Goal: Transaction & Acquisition: Obtain resource

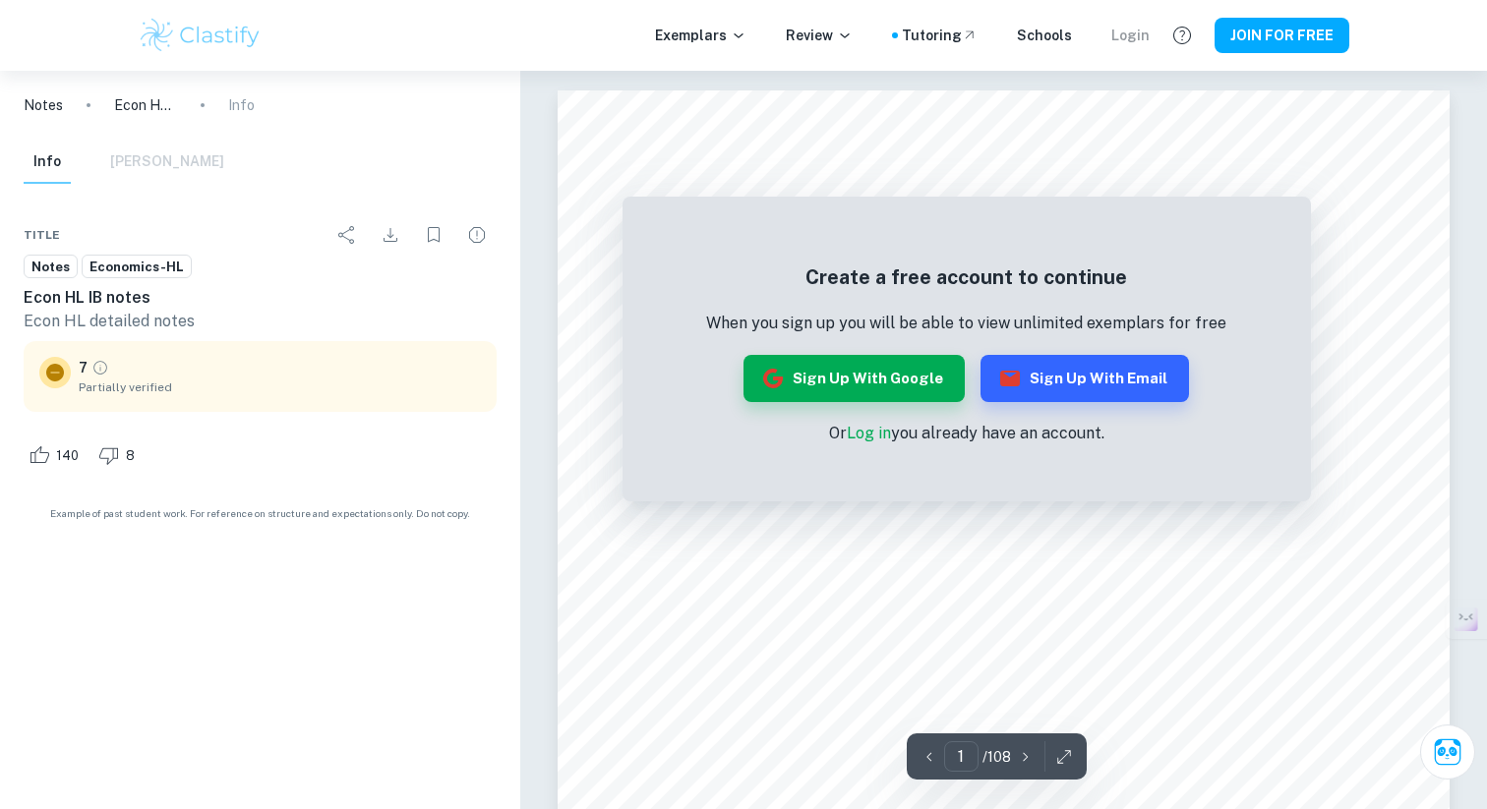
click at [1142, 29] on div "Login" at bounding box center [1130, 36] width 38 height 22
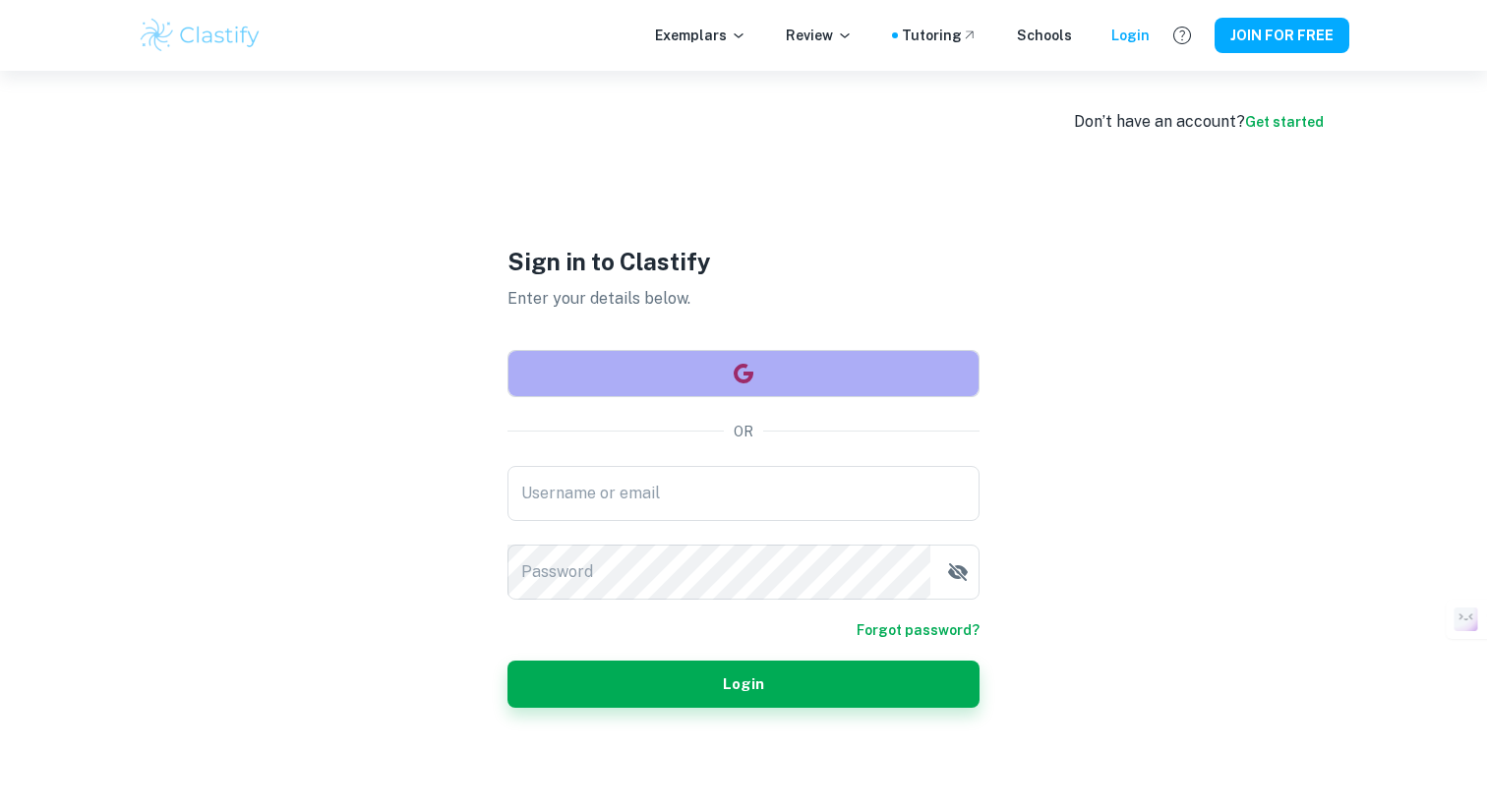
click at [750, 389] on button "button" at bounding box center [743, 373] width 472 height 47
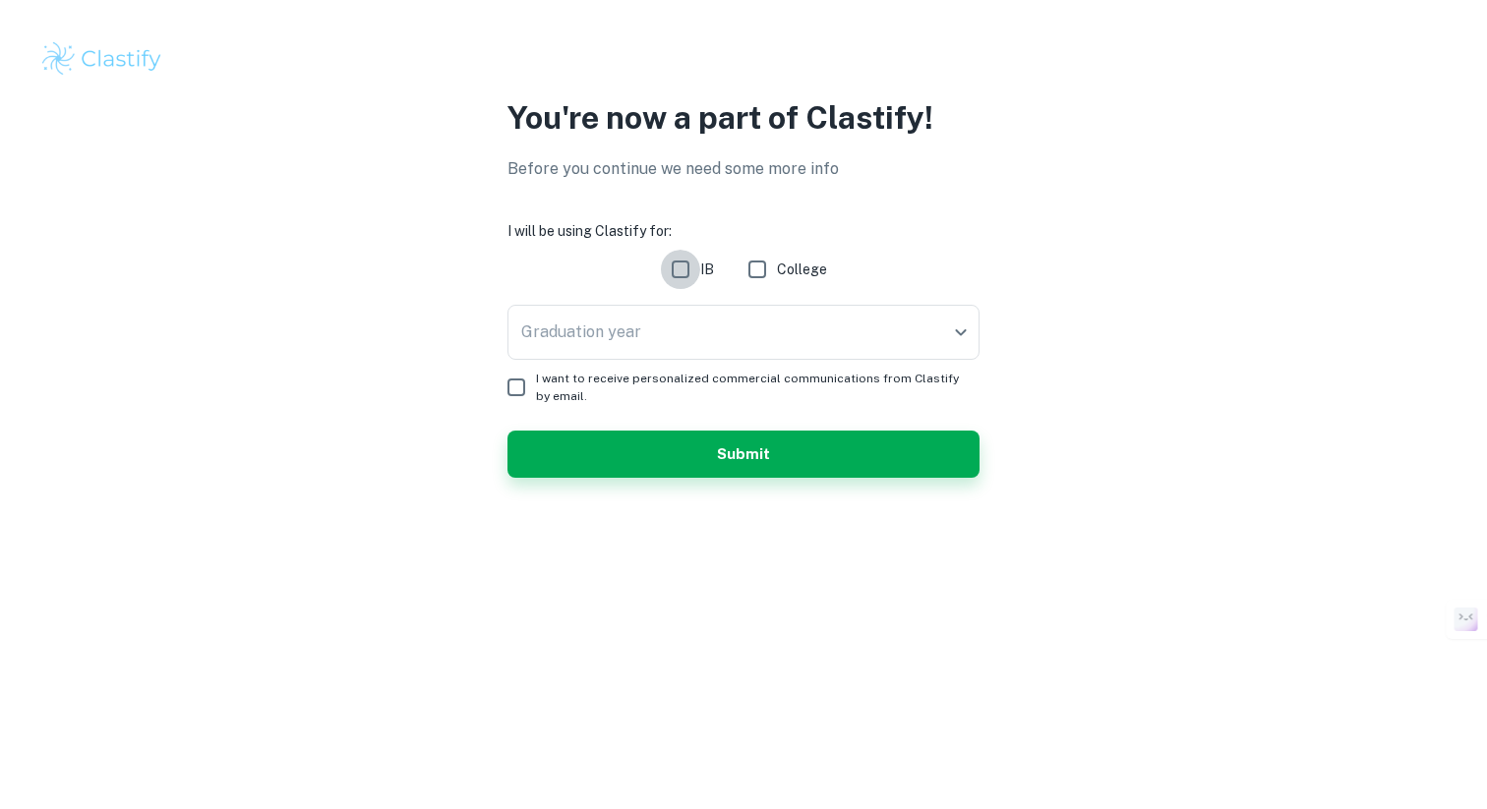
click at [682, 266] on input "IB" at bounding box center [680, 269] width 39 height 39
checkbox input "true"
click at [693, 345] on body "We value your privacy We use cookies to enhance your browsing experience, serve…" at bounding box center [743, 404] width 1487 height 809
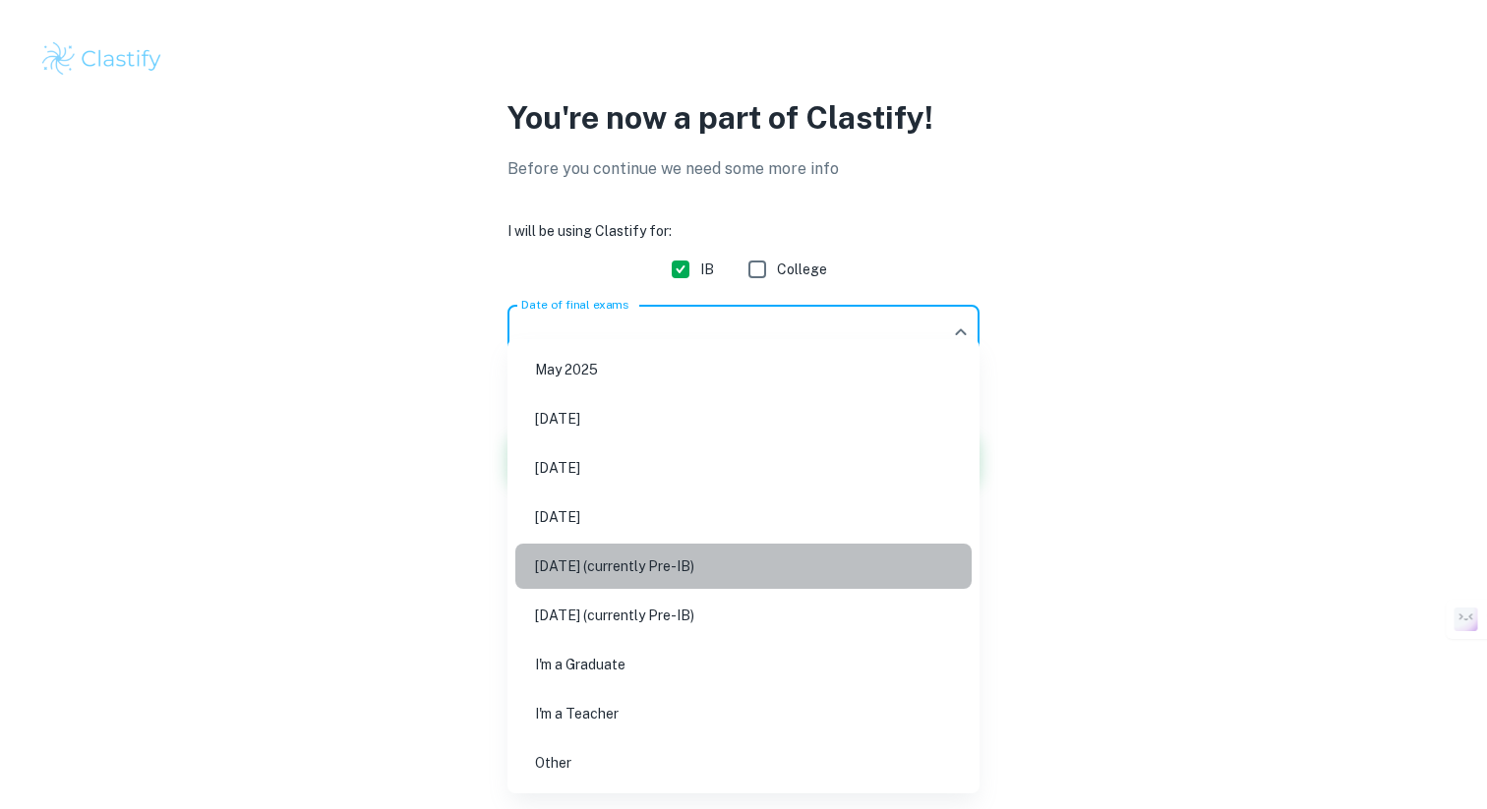
click at [676, 575] on li "[DATE] (currently Pre-IB)" at bounding box center [743, 566] width 456 height 45
type input "M27"
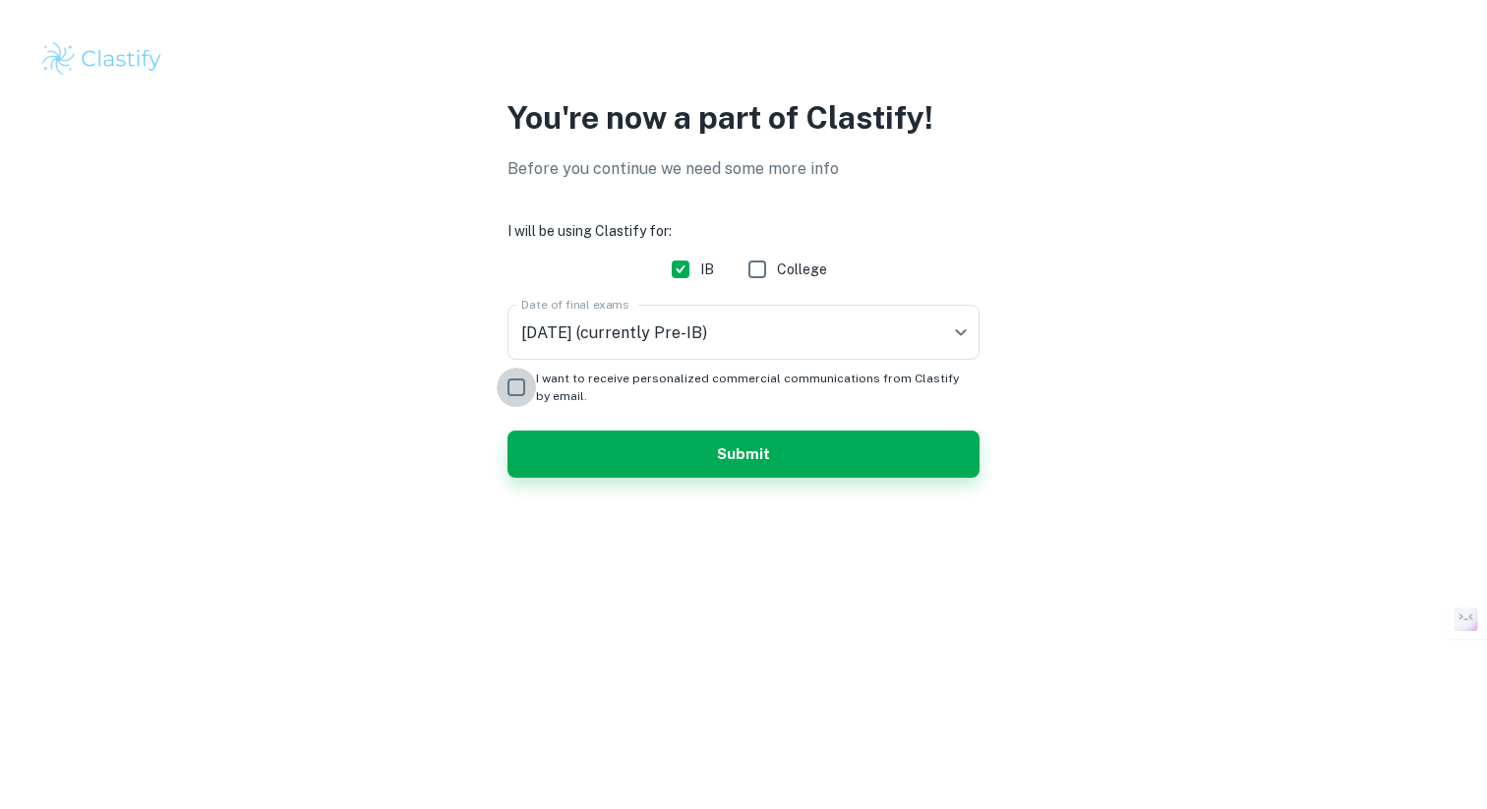
click at [513, 392] on input "I want to receive personalized commercial communications from Clastify by email." at bounding box center [516, 387] width 39 height 39
checkbox input "false"
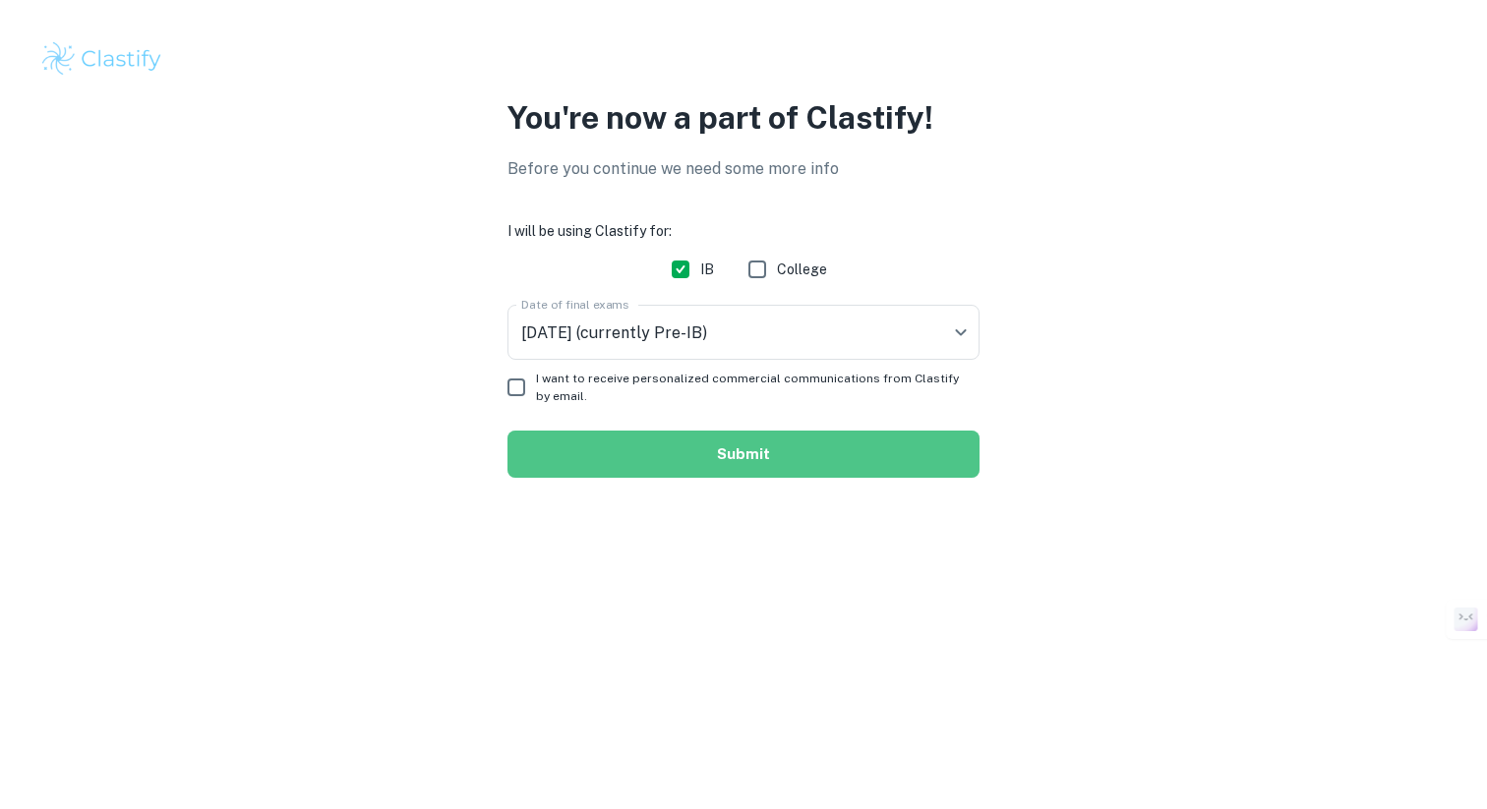
click at [610, 467] on button "Submit" at bounding box center [743, 454] width 472 height 47
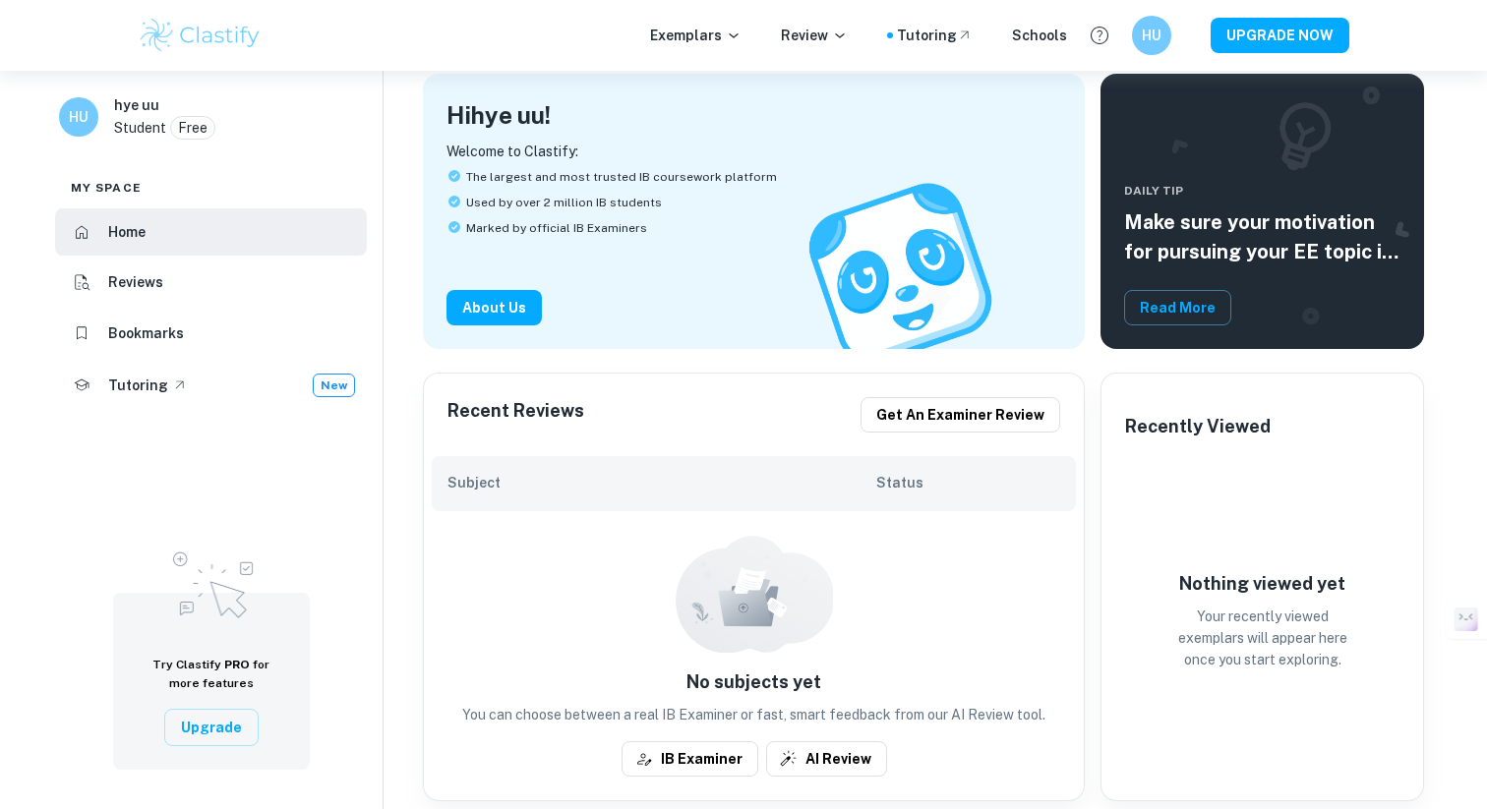
scroll to position [122, 0]
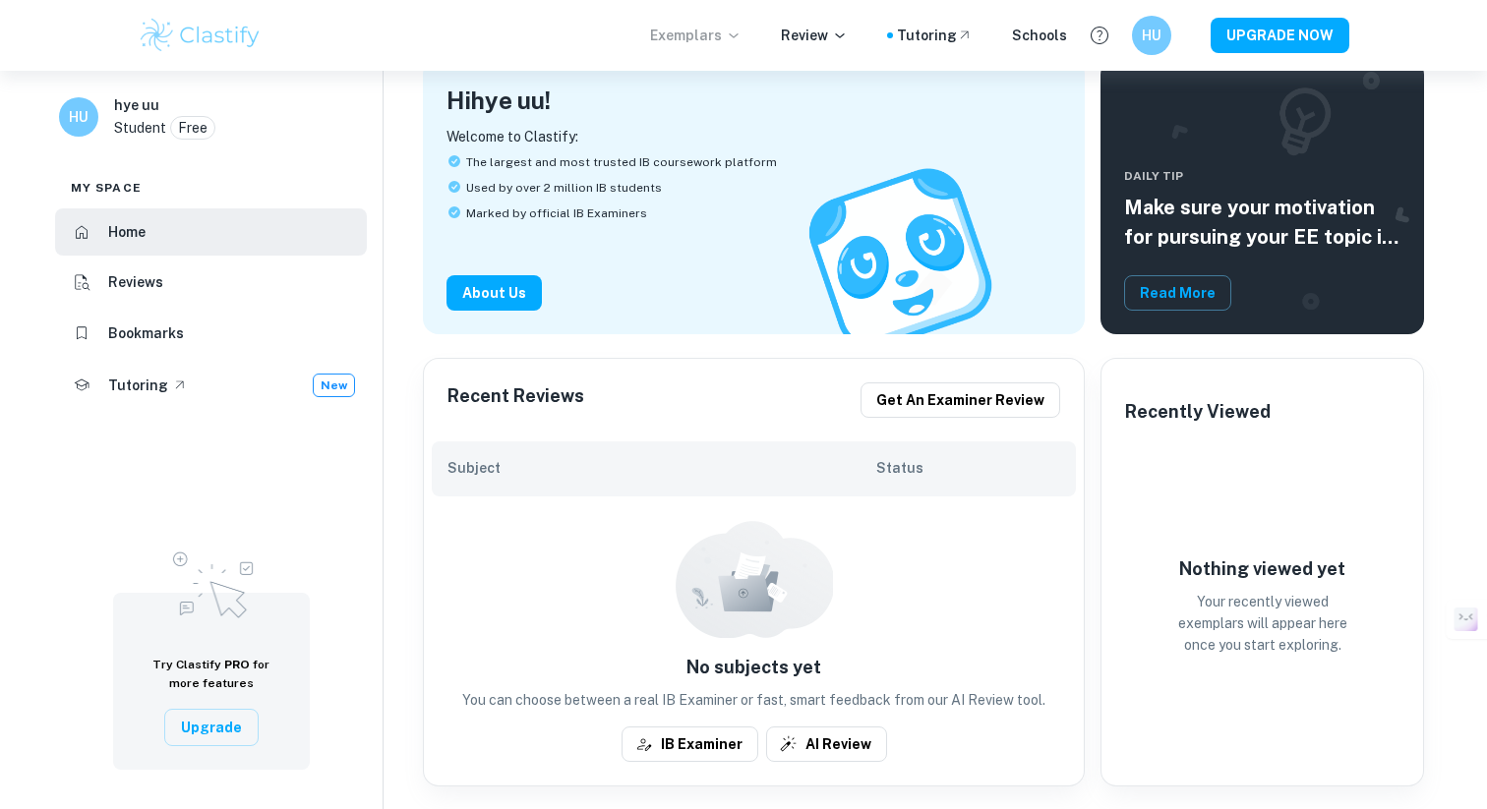
click at [698, 34] on p "Exemplars" at bounding box center [695, 36] width 91 height 22
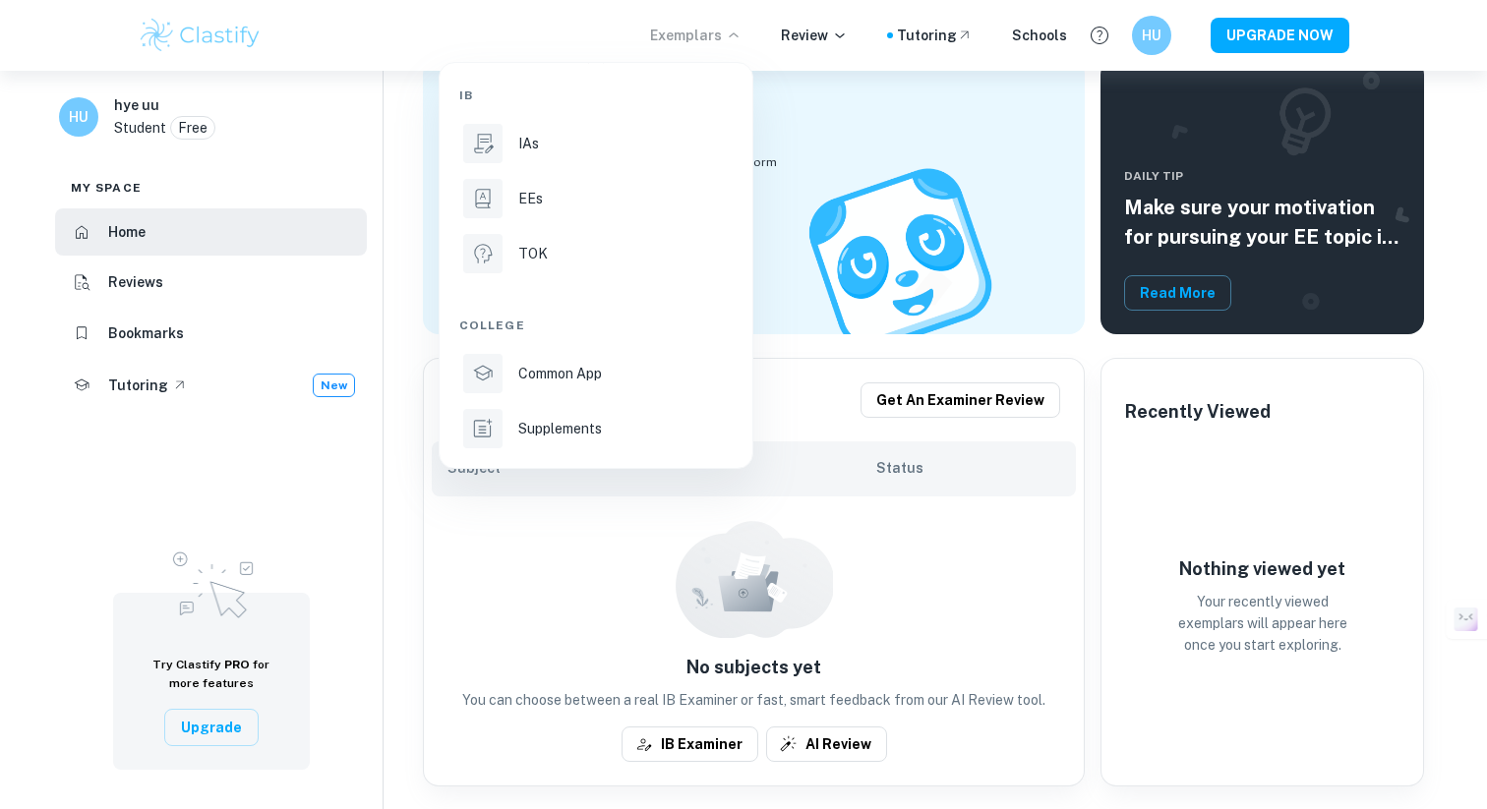
click at [301, 505] on div at bounding box center [743, 404] width 1487 height 809
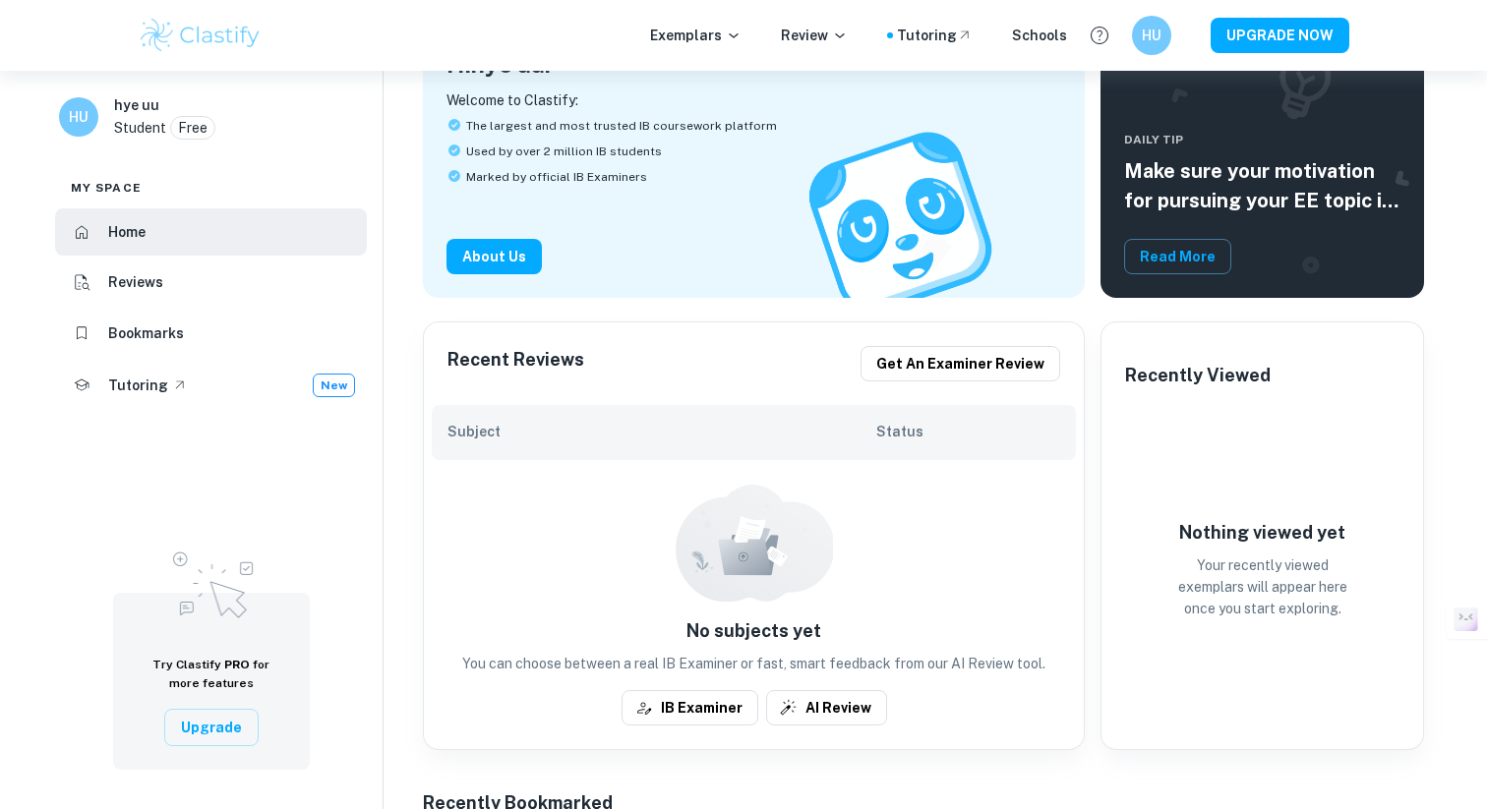
click at [678, 489] on div at bounding box center [754, 543] width 157 height 118
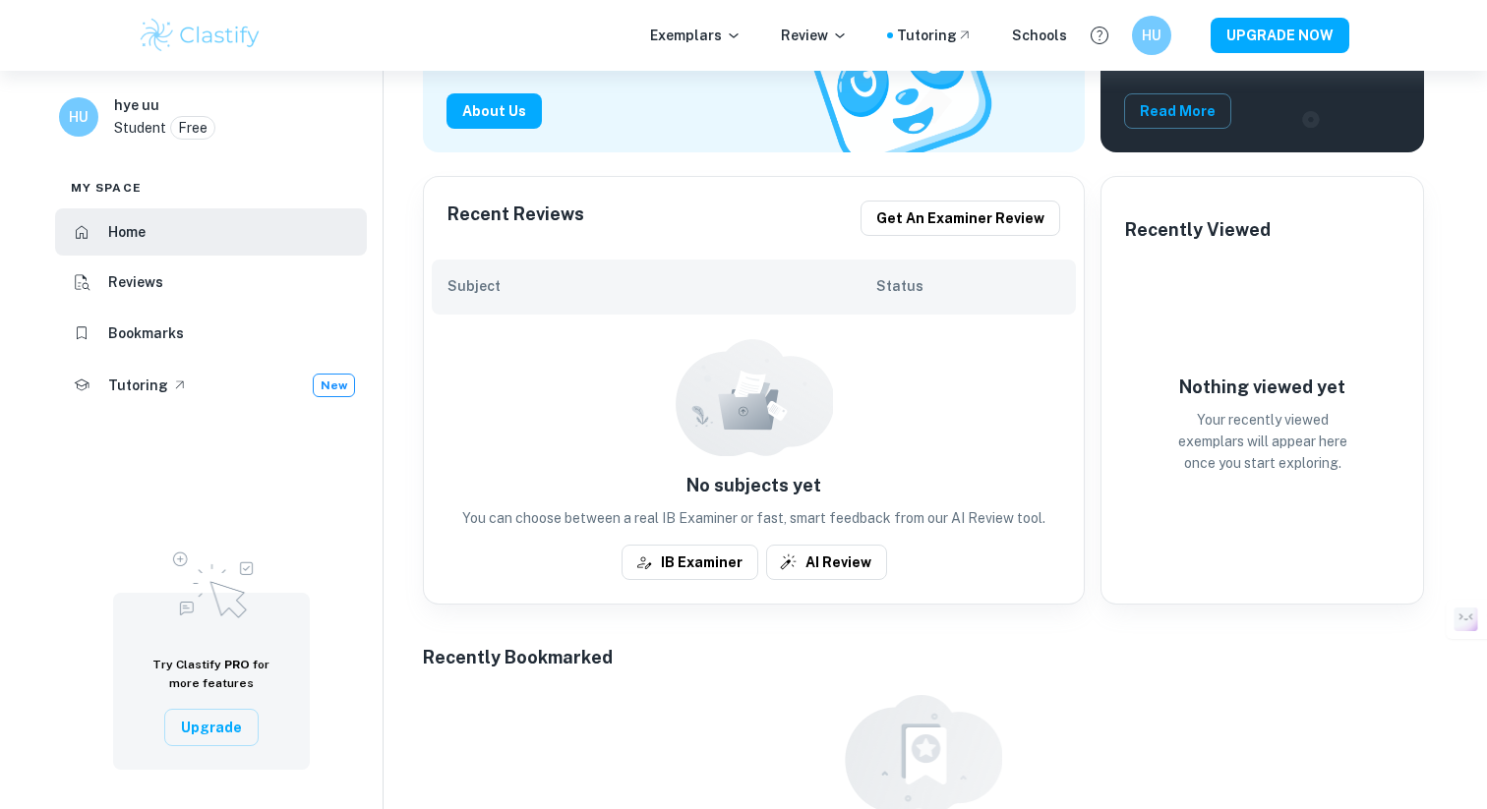
scroll to position [300, 0]
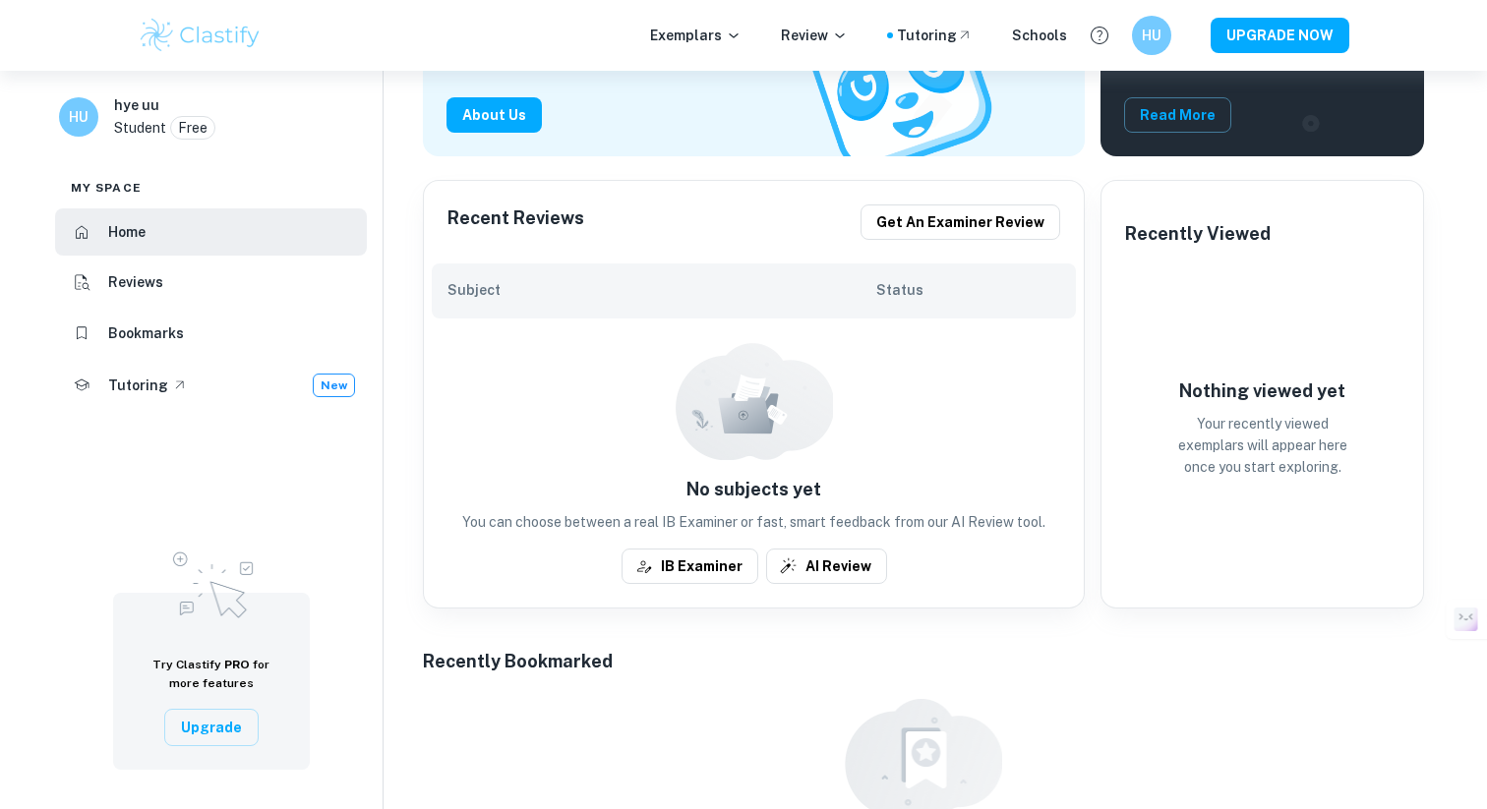
click at [804, 292] on h6 "Subject" at bounding box center [661, 290] width 429 height 22
click at [741, 292] on h6 "Subject" at bounding box center [661, 290] width 429 height 22
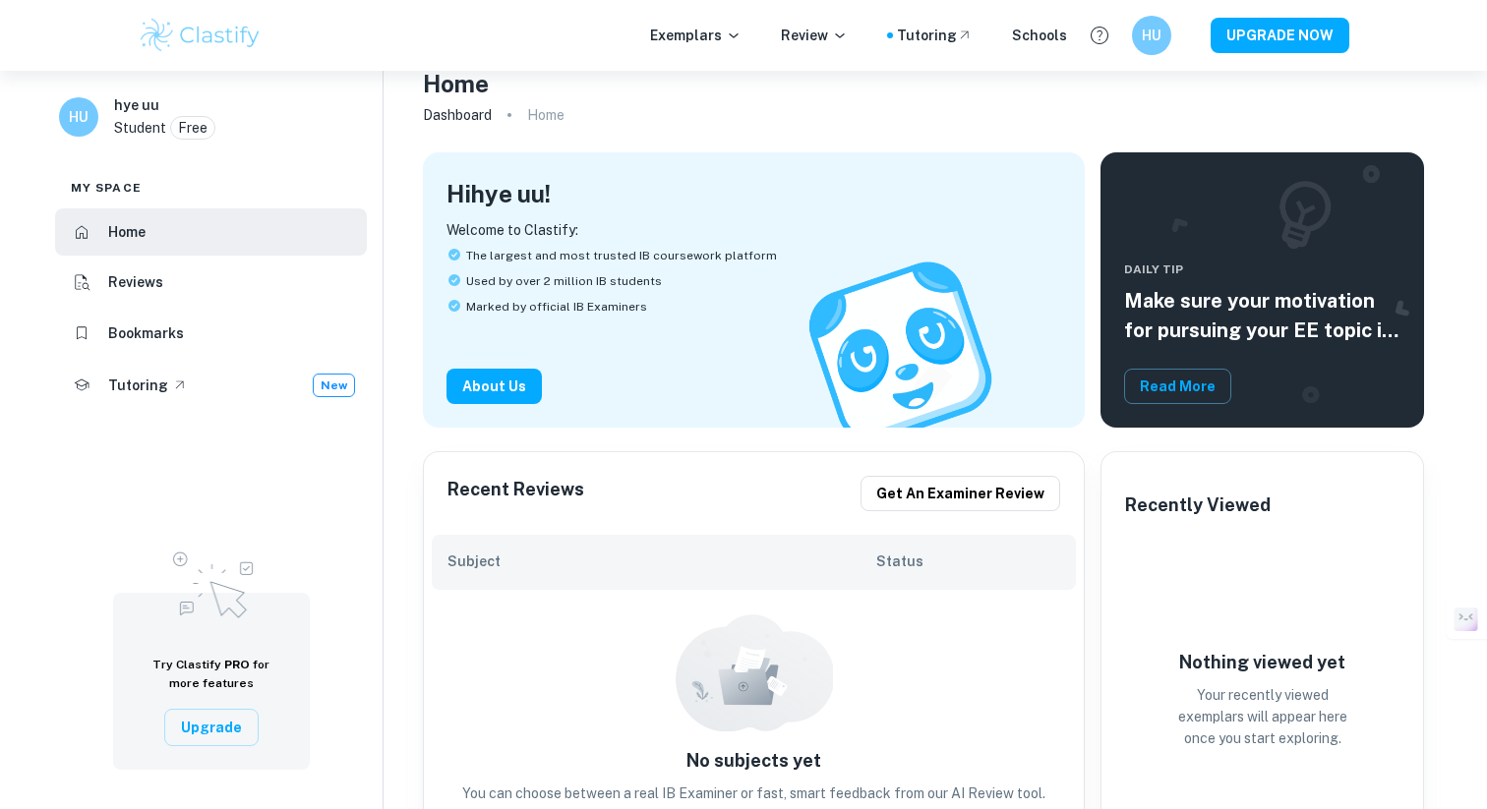
scroll to position [0, 0]
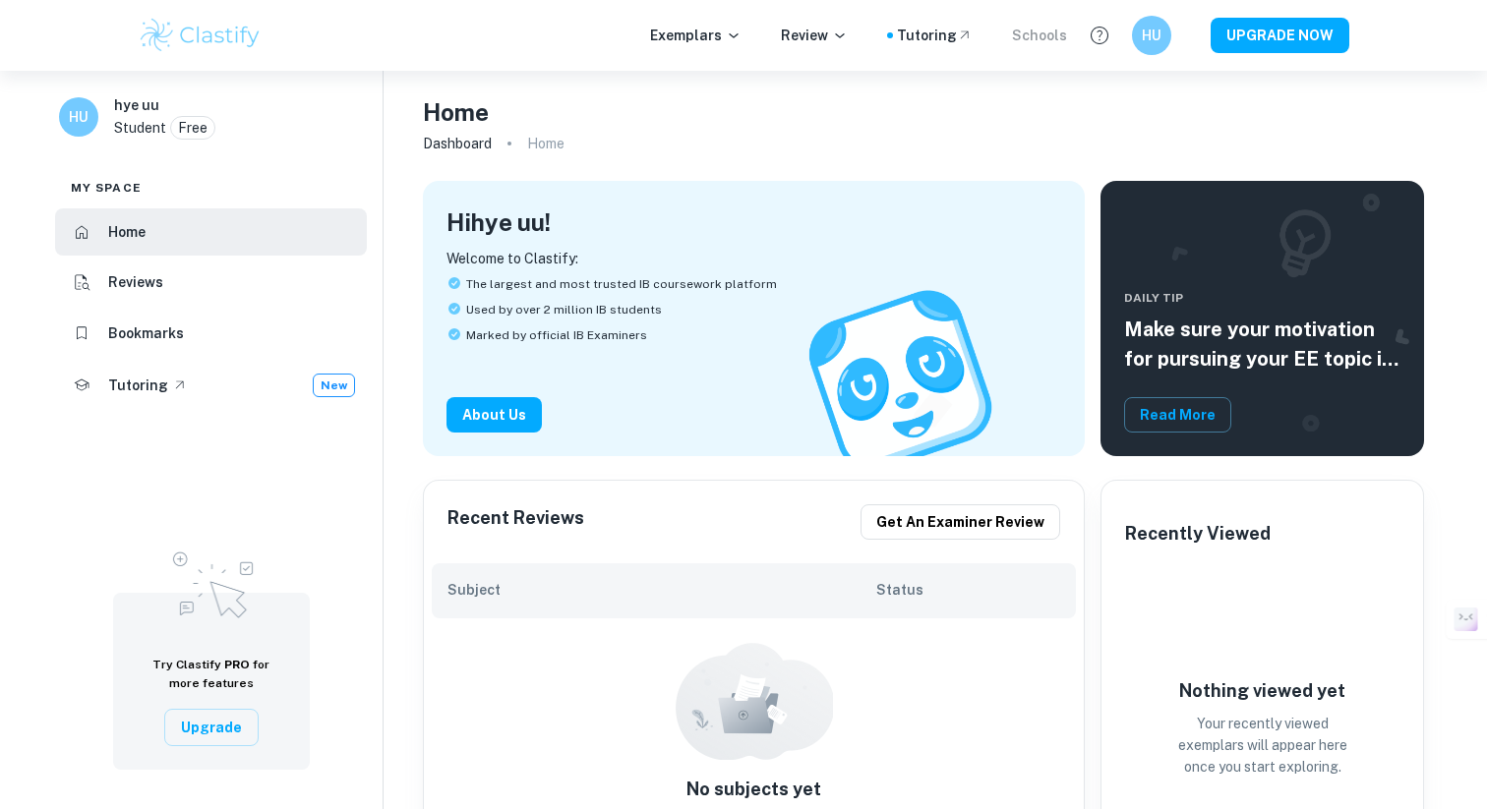
click at [1040, 38] on div "Schools" at bounding box center [1039, 36] width 55 height 22
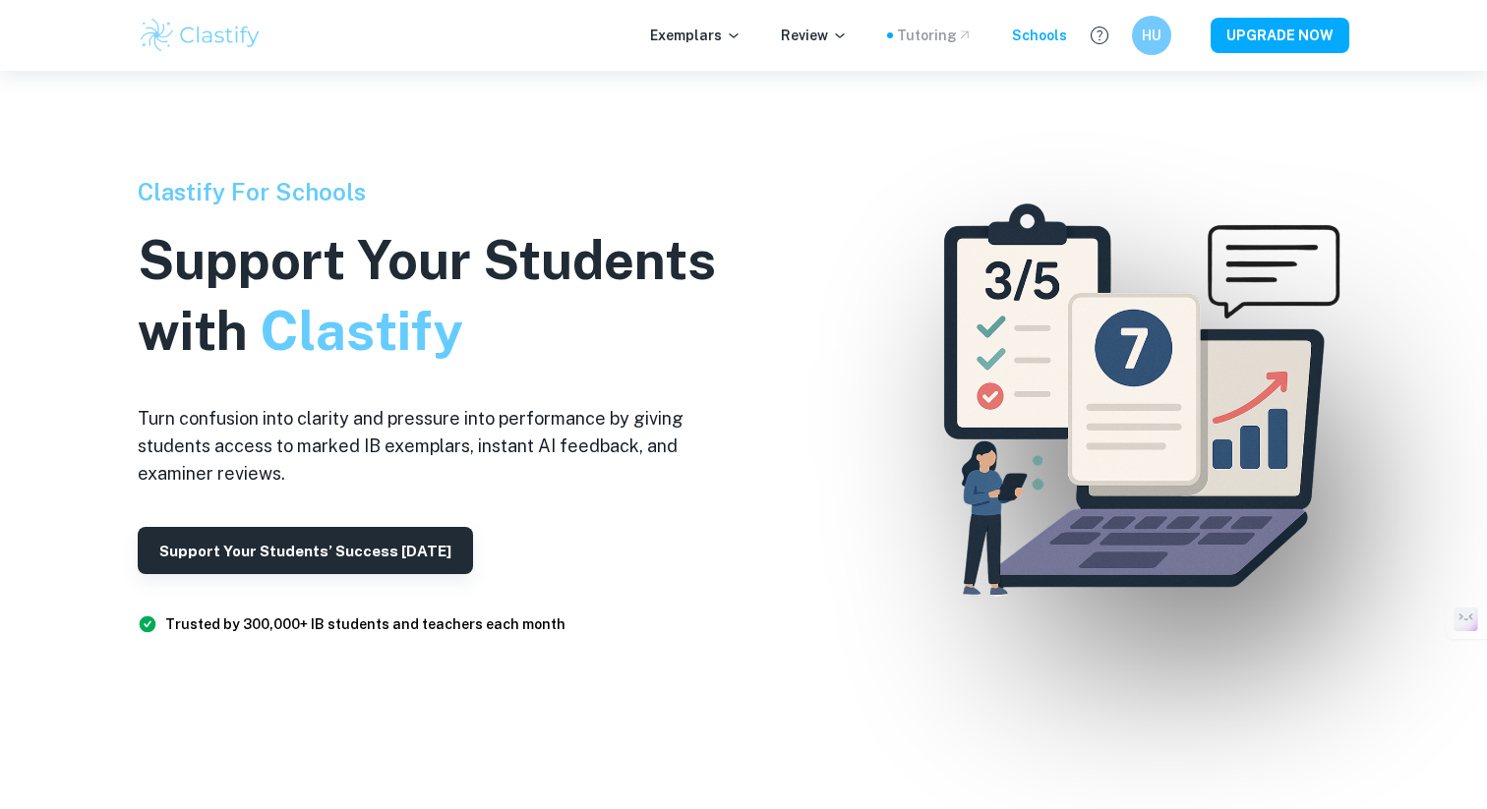
click at [920, 39] on div "Tutoring" at bounding box center [935, 36] width 76 height 22
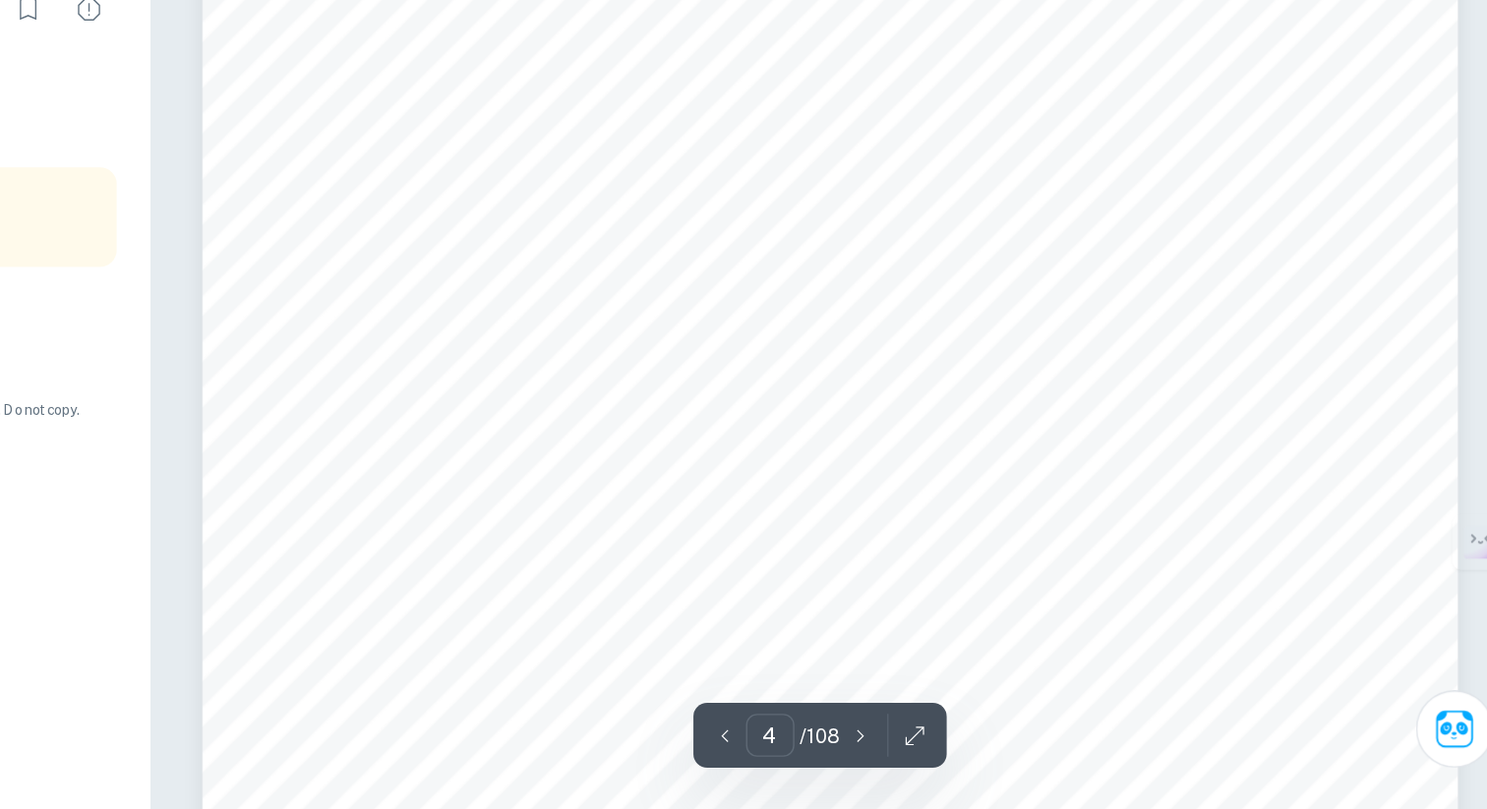
scroll to position [3901, 0]
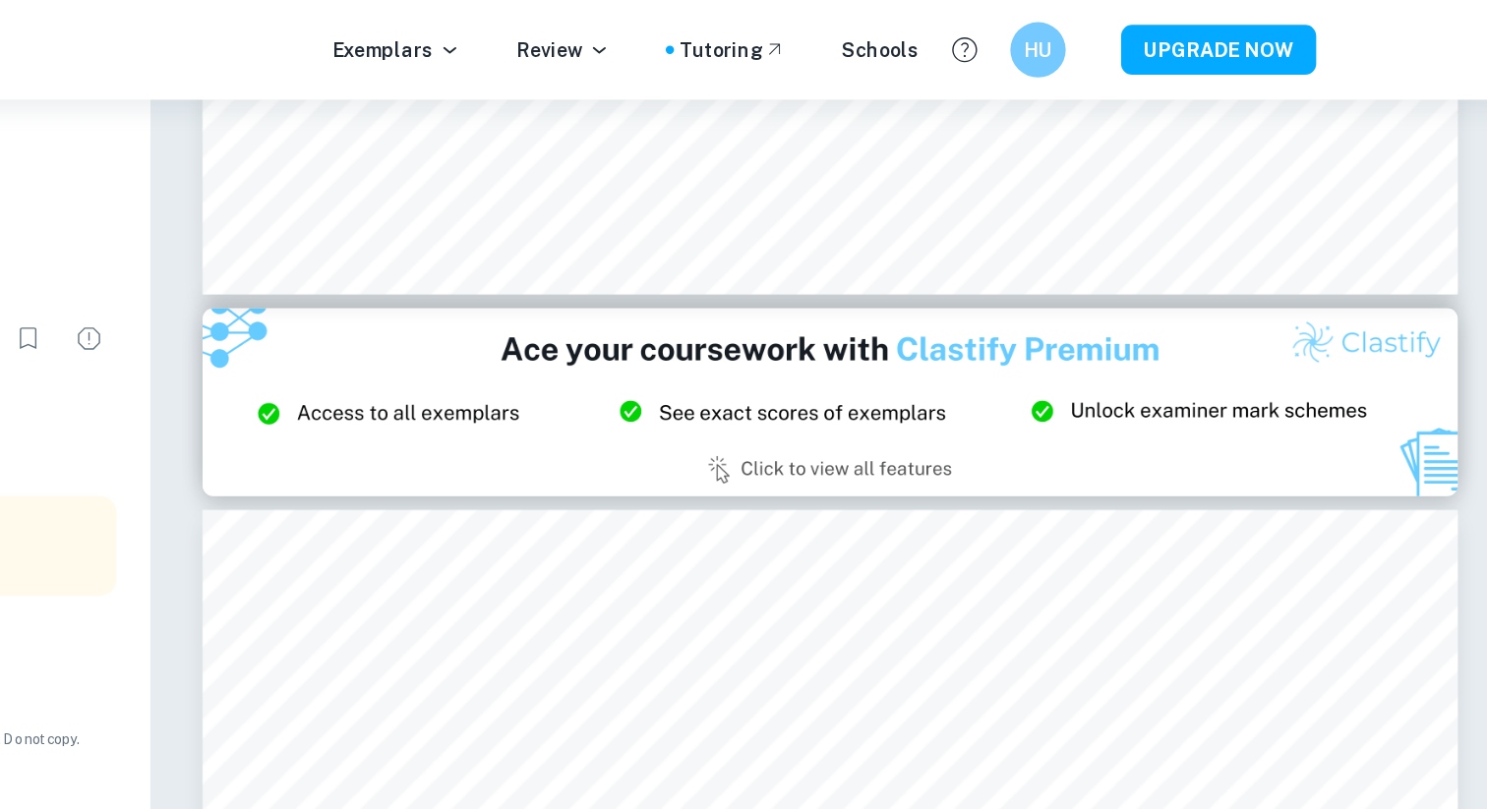
type input "2"
